Goal: Information Seeking & Learning: Check status

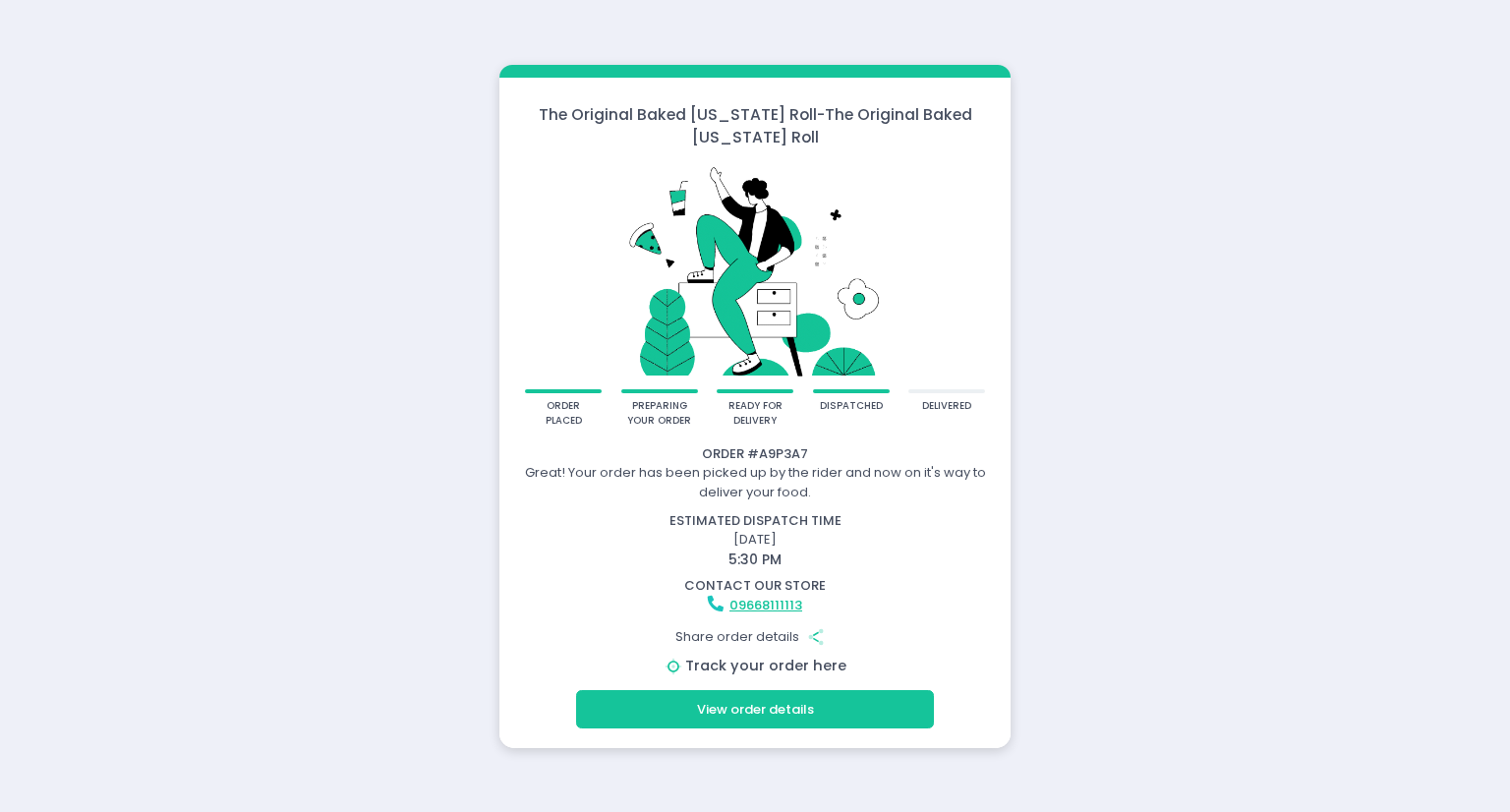
click at [746, 666] on link "Track your order here" at bounding box center [766, 665] width 162 height 20
